Goal: Navigation & Orientation: Go to known website

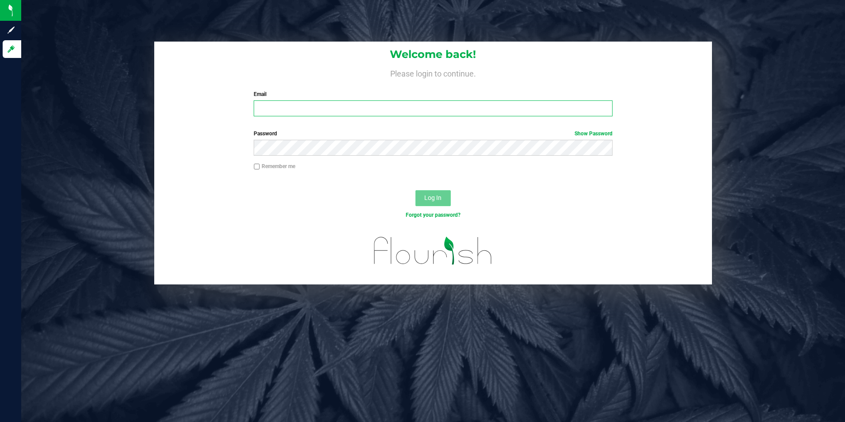
type input "[EMAIL_ADDRESS][DOMAIN_NAME]"
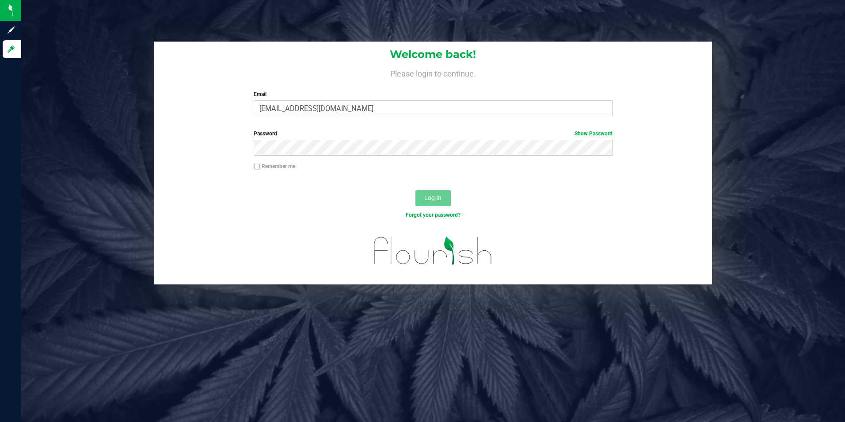
click at [444, 199] on button "Log In" at bounding box center [433, 198] width 35 height 16
